Goal: Transaction & Acquisition: Purchase product/service

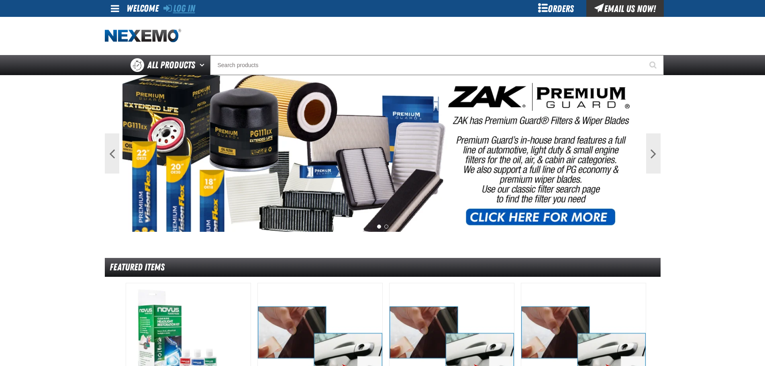
click at [190, 5] on link "Log In" at bounding box center [179, 8] width 32 height 11
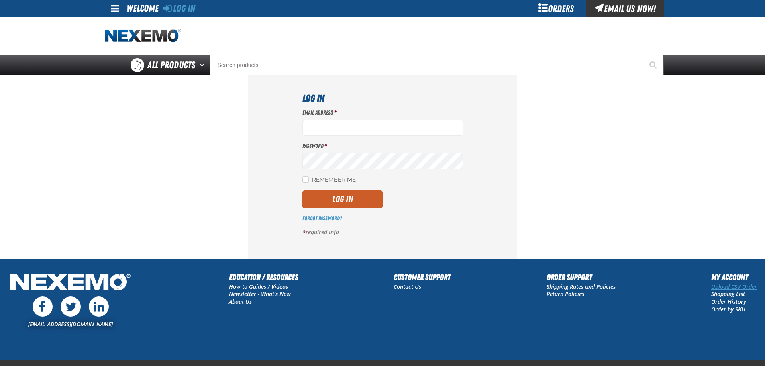
type input "[EMAIL_ADDRESS][DOMAIN_NAME]"
click at [727, 288] on link "Upload CSV Order" at bounding box center [734, 287] width 46 height 8
type input "[EMAIL_ADDRESS][DOMAIN_NAME]"
click at [338, 193] on button "Log In" at bounding box center [342, 199] width 80 height 18
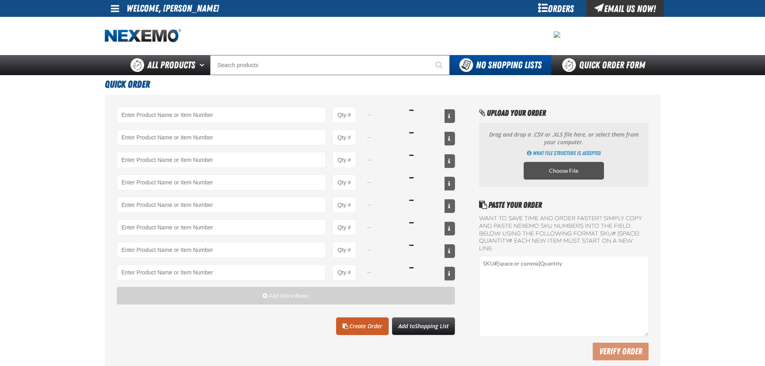
click at [574, 165] on label "Choose File" at bounding box center [564, 171] width 80 height 18
click at [0, 0] on input "Choose File" at bounding box center [0, 0] width 0 height 0
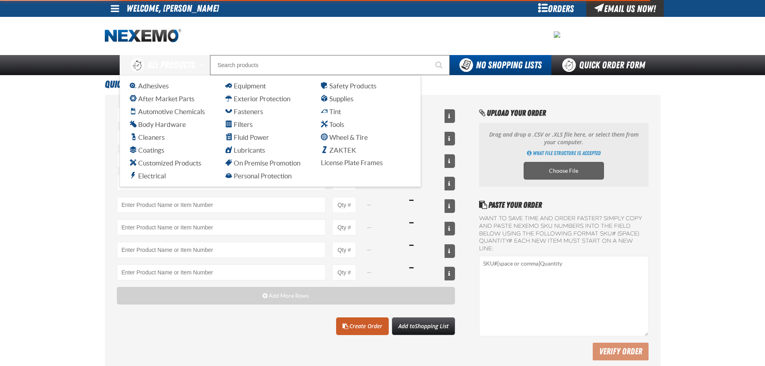
type input "A103 - Throttle Body and Intake Cleaner - ZAK Products"
type input "24"
type input "AC100 - Ventilation Treatment - ZAK Products"
type input "12"
type input "AC150 - Evaporator Core Cleaner - ZAK Products"
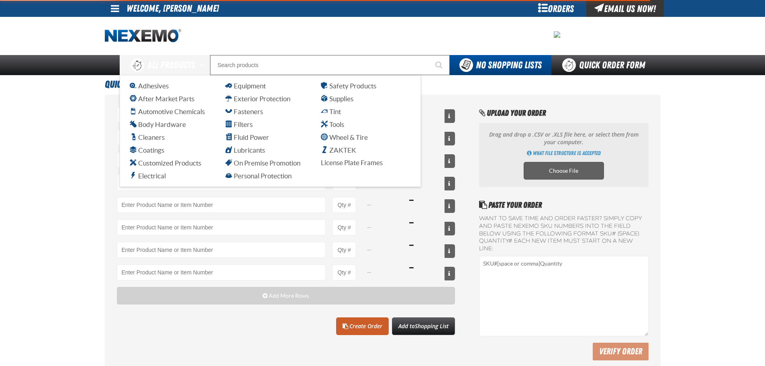
type input "12"
type input "AC160 - Bio-Zone (AMP) Anti-Microbial Protection- ZAK Products (12 per case)"
type input "12"
type input "AC165 - Bio-Zone Natural Odor Eliminator - ZAK Products"
type input "12"
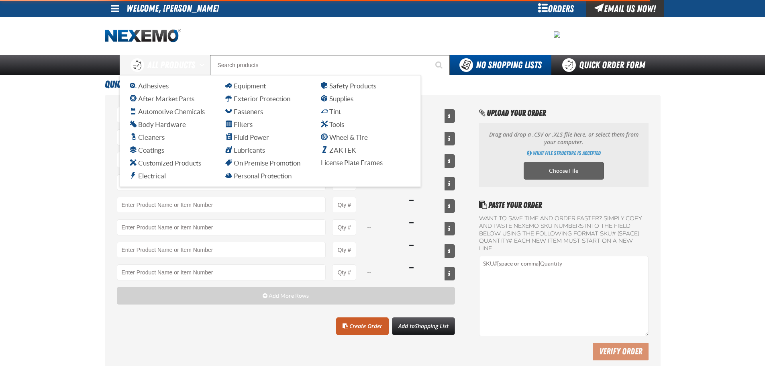
type input "ATK404 - Automatic Transmission Service Kit - ZAK Products"
type input "12"
type input "B304 - Battery Service Kit - Cleaner & Protector with Anti-Corrosion Pads - ZAK…"
type input "12"
type input "BK200C - DOT 4 Brake Fluid Cleaner Kit - ZAK Products"
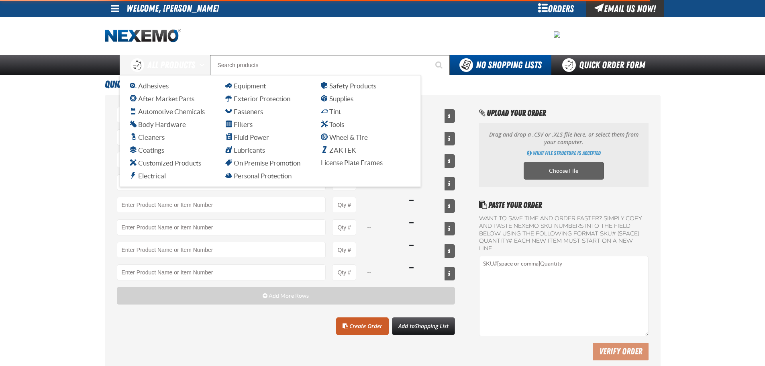
type input "18"
select select "can"
select select "bottle"
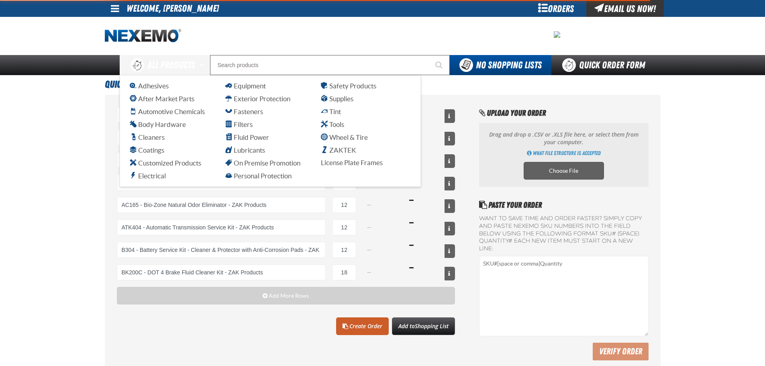
select select "bottle"
select select "kit"
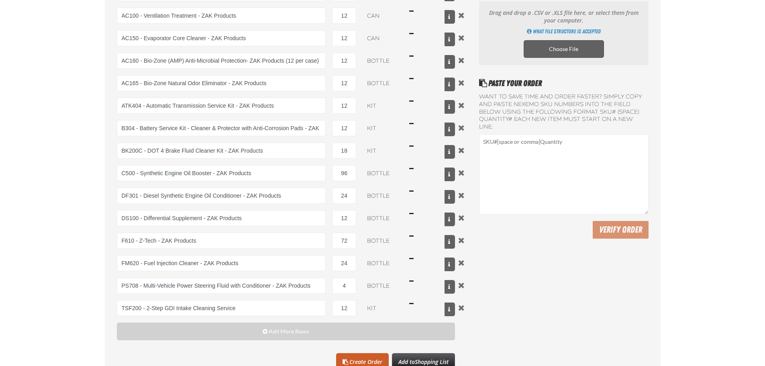
scroll to position [241, 0]
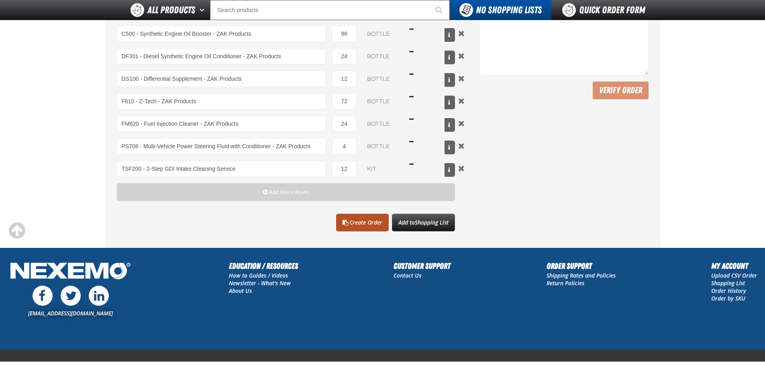
click at [372, 225] on link "Create Order" at bounding box center [362, 223] width 53 height 18
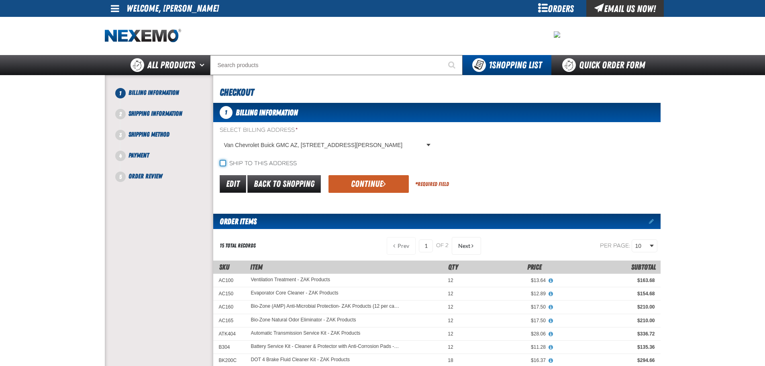
click at [224, 165] on input "Ship to this address" at bounding box center [223, 163] width 6 height 6
checkbox input "true"
click at [345, 183] on button "Continue" at bounding box center [369, 184] width 80 height 18
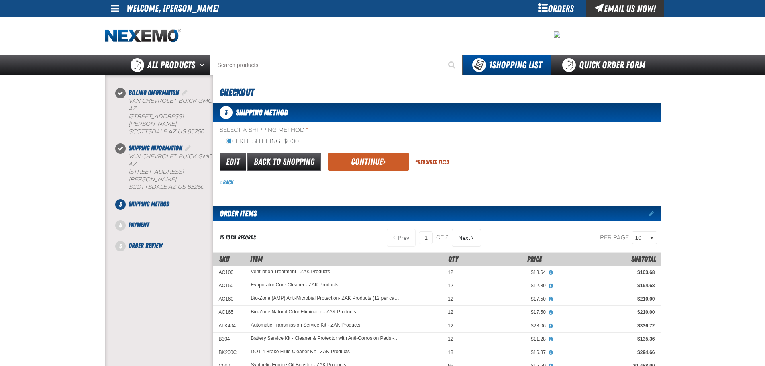
click at [370, 173] on form "flat_rate_2 primary Edit Back to Shopping Continue * Required Field Back" at bounding box center [436, 169] width 447 height 35
click at [373, 162] on button "Continue" at bounding box center [369, 162] width 80 height 18
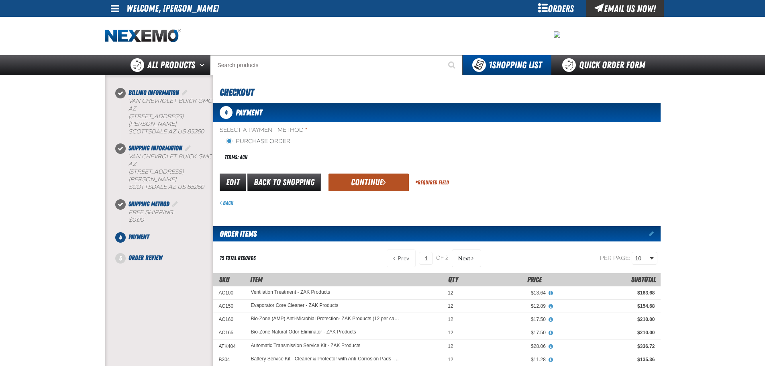
click at [378, 180] on button "Continue" at bounding box center [369, 183] width 80 height 18
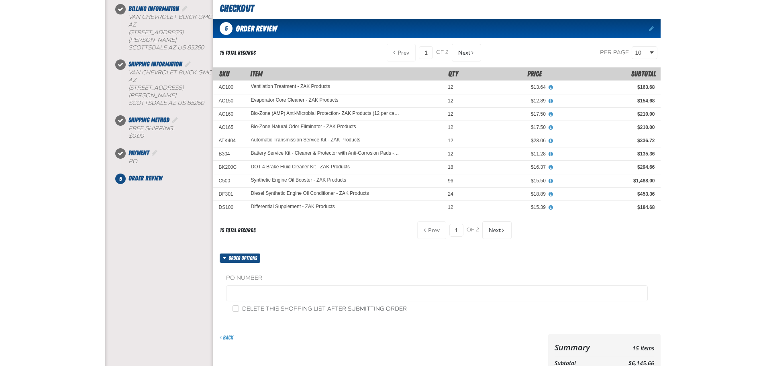
scroll to position [201, 0]
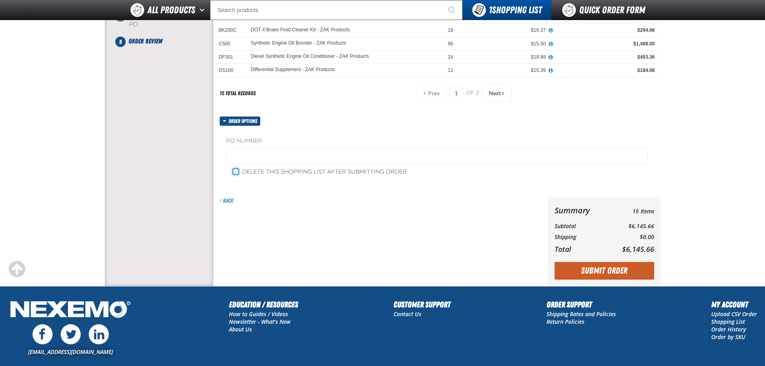
click at [236, 168] on input "Delete this shopping list after submitting order" at bounding box center [236, 171] width 6 height 6
checkbox input "true"
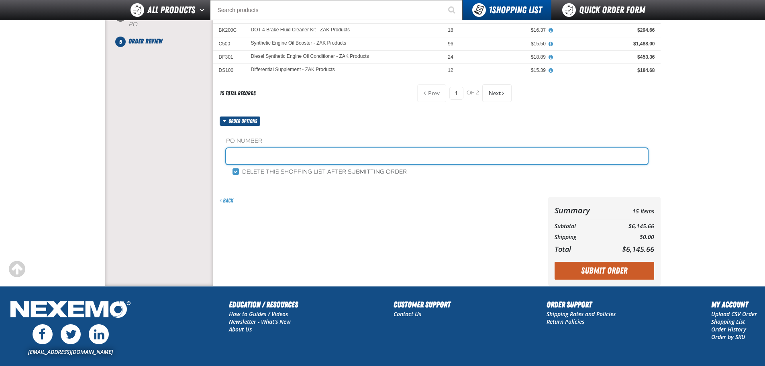
click at [237, 160] on input "text" at bounding box center [437, 156] width 422 height 16
type input "ZAK223"
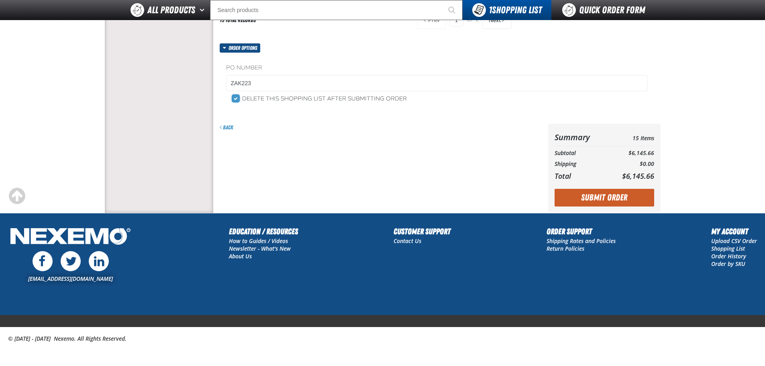
scroll to position [275, 0]
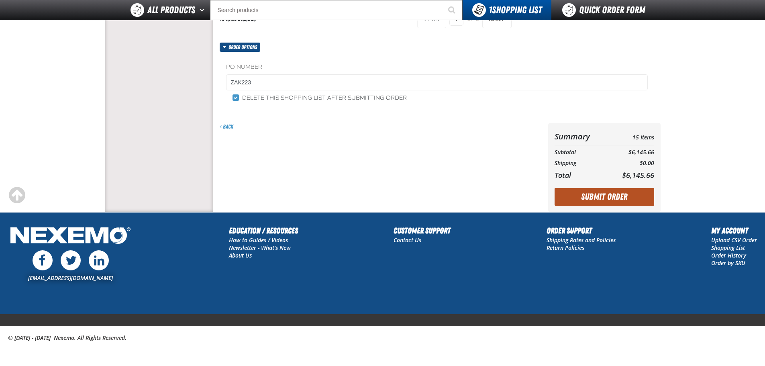
click at [597, 195] on button "Submit Order" at bounding box center [605, 197] width 100 height 18
